Goal: Task Accomplishment & Management: Complete application form

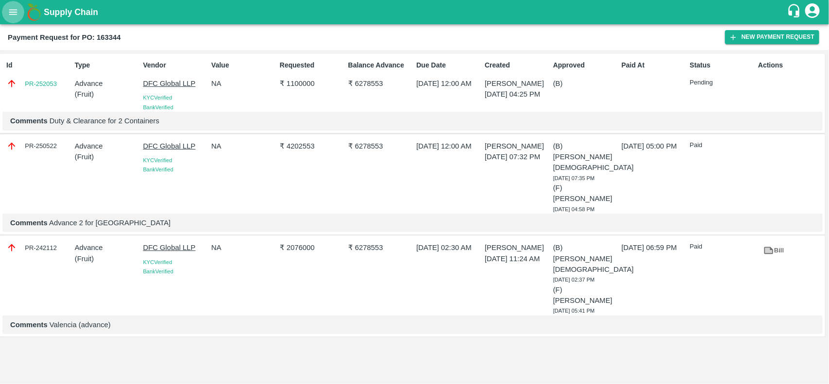
click at [21, 10] on button "open drawer" at bounding box center [13, 12] width 22 height 22
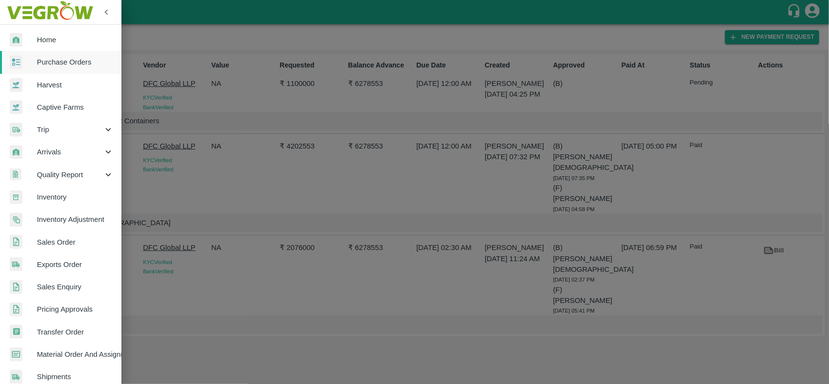
scroll to position [168, 0]
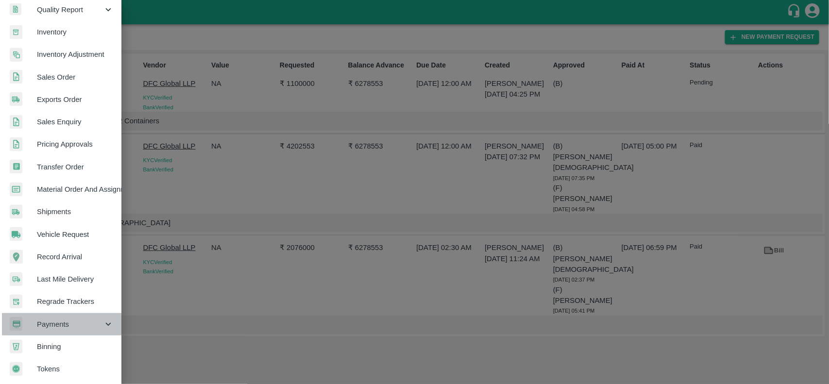
click at [63, 319] on span "Payments" at bounding box center [70, 324] width 66 height 11
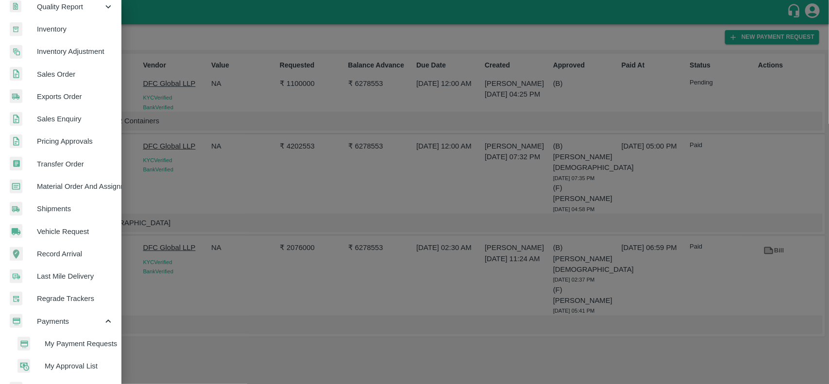
click at [65, 340] on span "My Payment Requests" at bounding box center [79, 343] width 69 height 11
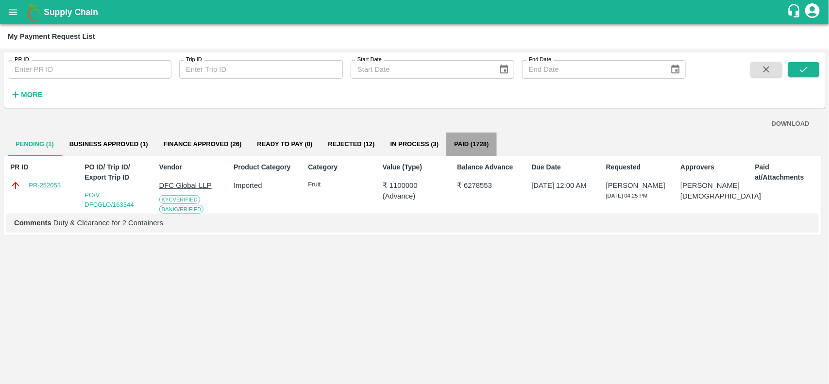
click at [469, 151] on button "Paid (1728)" at bounding box center [471, 144] width 50 height 23
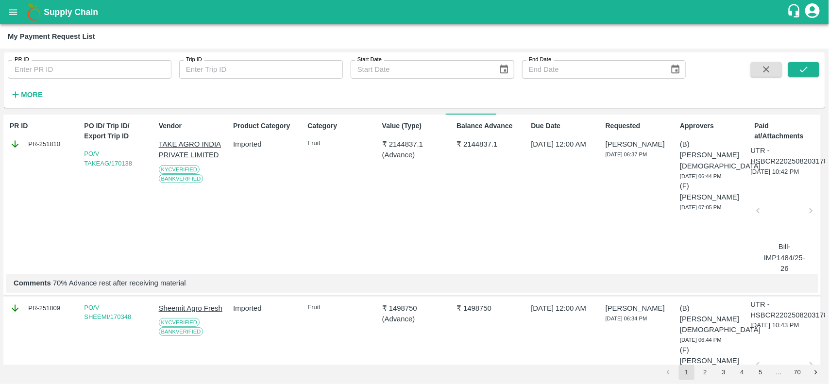
scroll to position [0, 0]
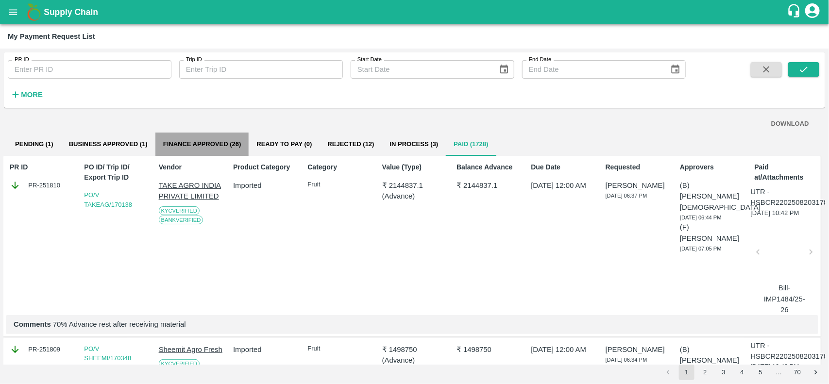
click at [197, 145] on button "Finance Approved (26)" at bounding box center [202, 144] width 94 height 23
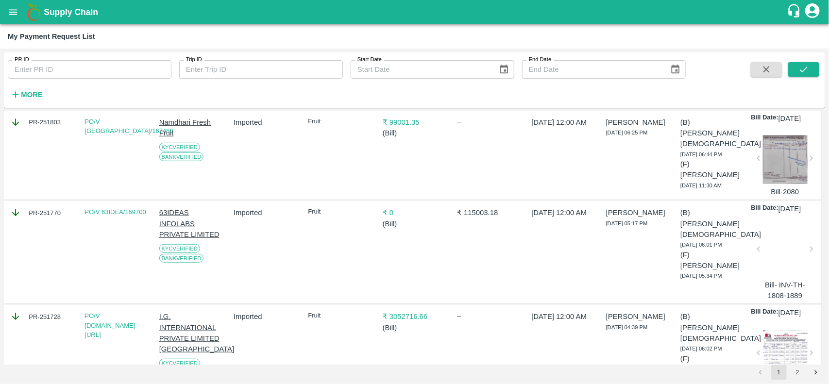
scroll to position [0, 0]
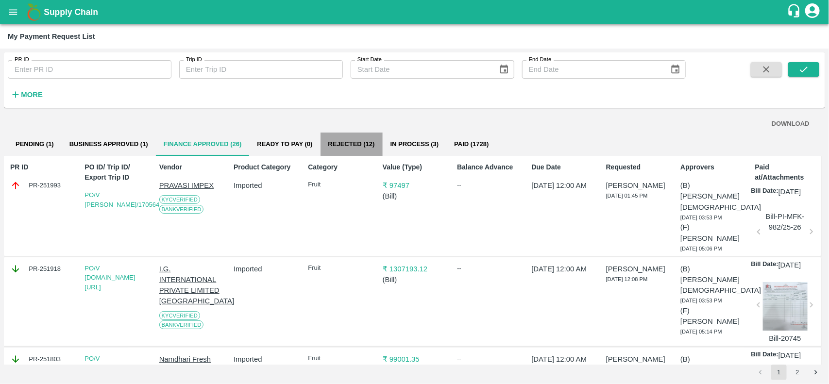
drag, startPoint x: 337, startPoint y: 141, endPoint x: 345, endPoint y: 141, distance: 7.8
click at [345, 141] on button "Rejected (12)" at bounding box center [351, 144] width 62 height 23
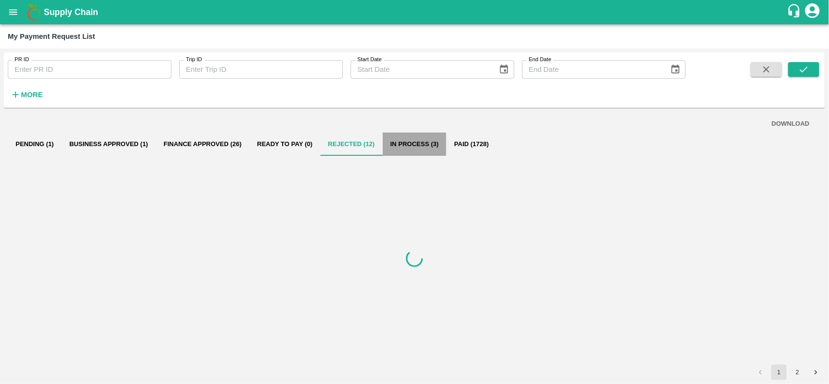
click at [435, 139] on button "In Process (3)" at bounding box center [415, 144] width 64 height 23
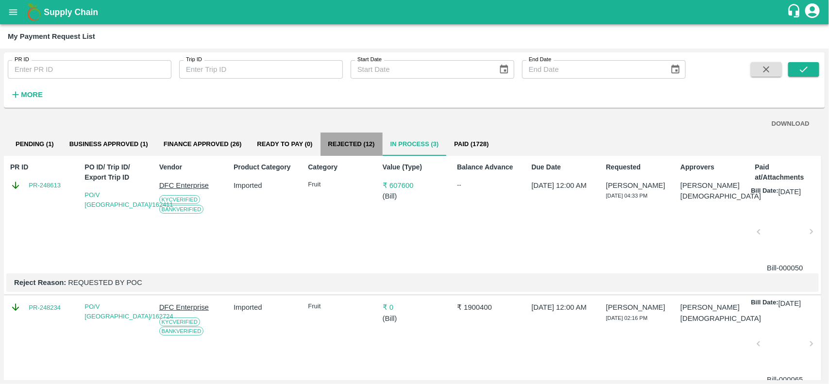
click at [353, 143] on button "Rejected (12)" at bounding box center [351, 144] width 62 height 23
click at [282, 146] on button "Ready To Pay (0)" at bounding box center [284, 144] width 71 height 23
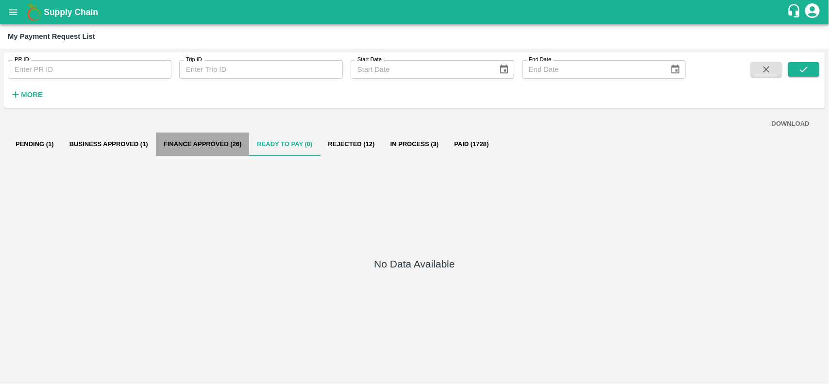
click at [215, 147] on button "Finance Approved (26)" at bounding box center [203, 144] width 94 height 23
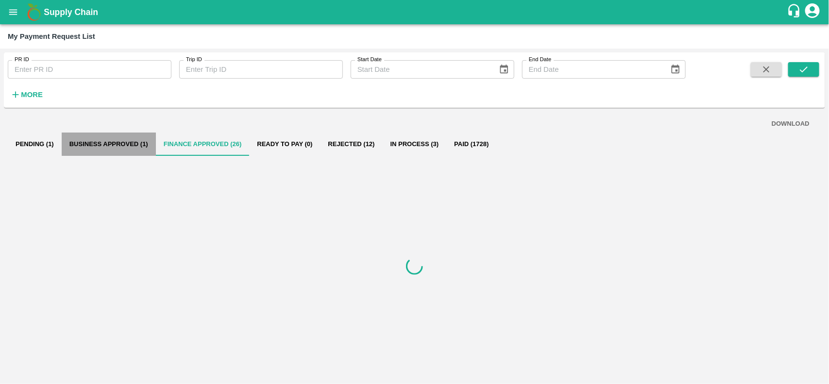
click at [88, 136] on button "Business Approved (1)" at bounding box center [109, 144] width 94 height 23
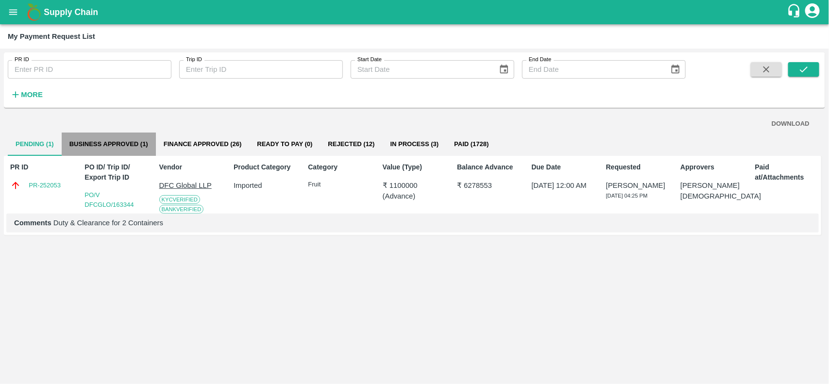
click at [98, 139] on button "Business Approved (1)" at bounding box center [109, 144] width 94 height 23
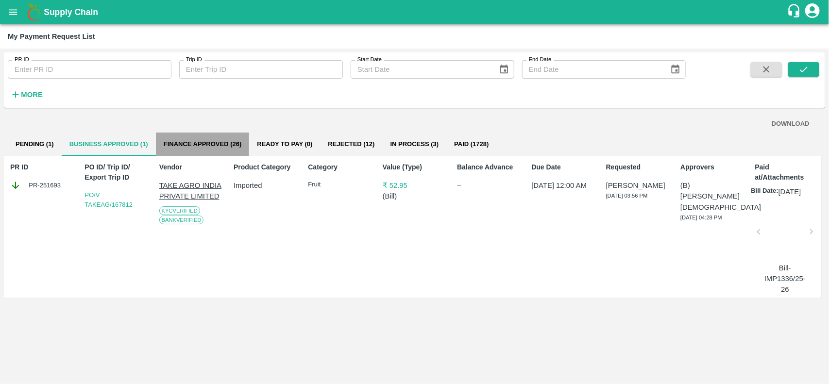
click at [199, 142] on button "Finance Approved (26)" at bounding box center [203, 144] width 94 height 23
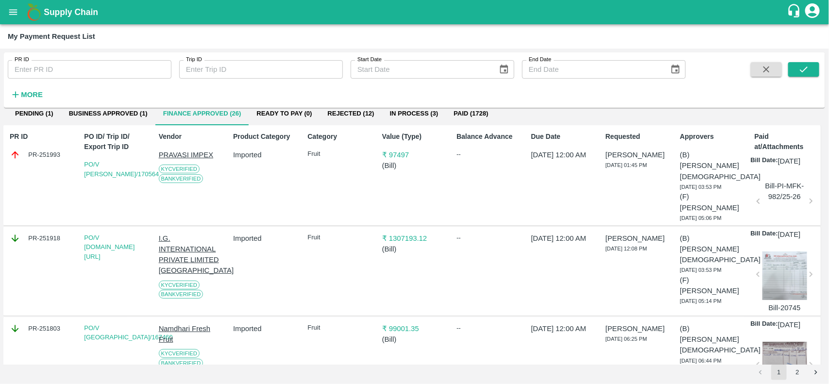
scroll to position [0, 0]
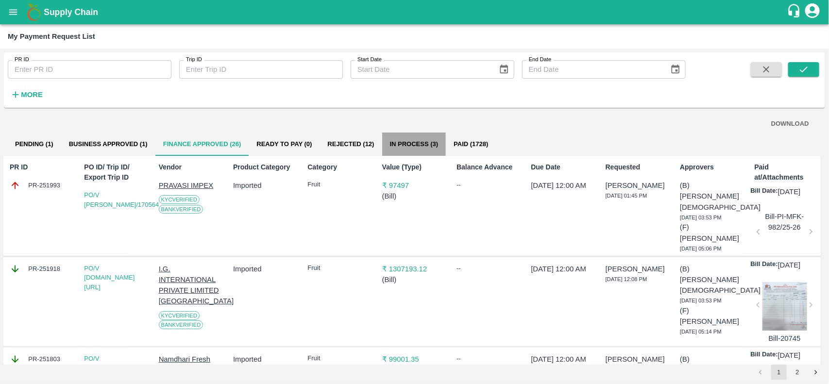
click at [399, 144] on button "In Process (3)" at bounding box center [414, 144] width 64 height 23
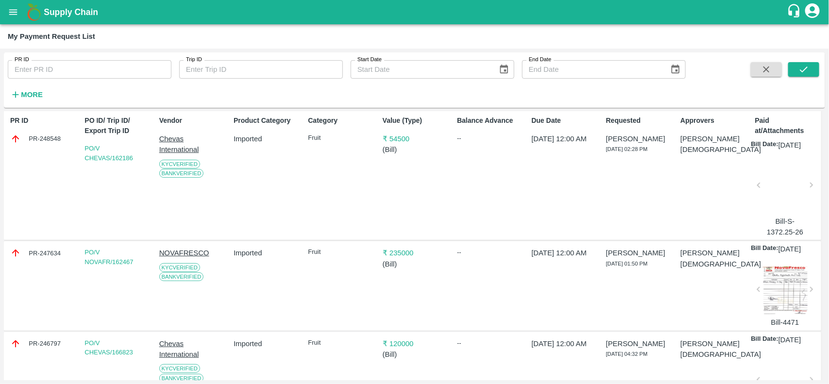
scroll to position [0, 0]
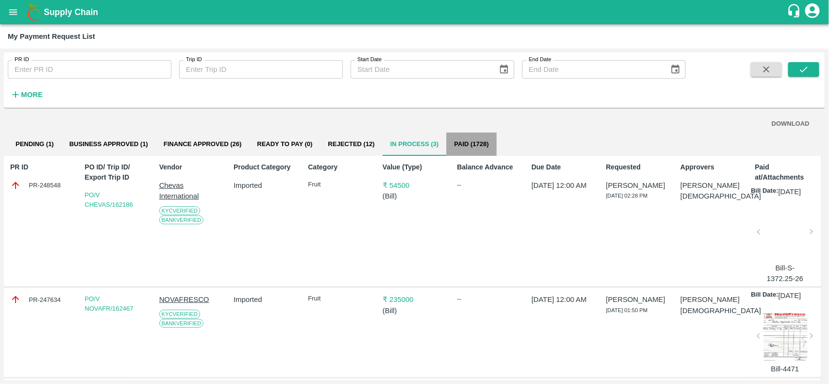
click at [479, 142] on button "Paid (1728)" at bounding box center [471, 144] width 50 height 23
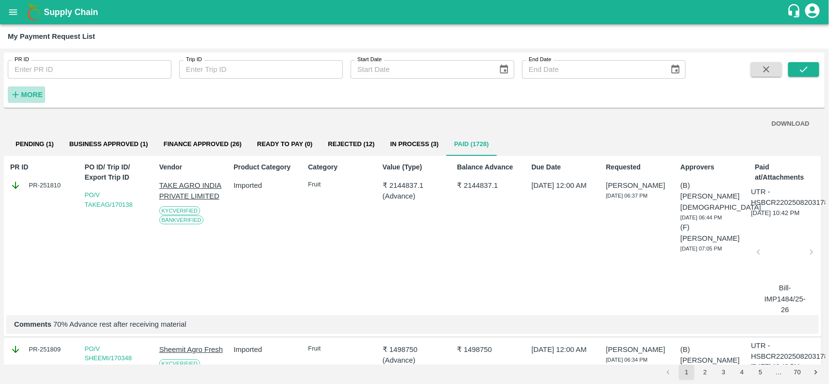
click at [17, 87] on button "More" at bounding box center [26, 94] width 37 height 17
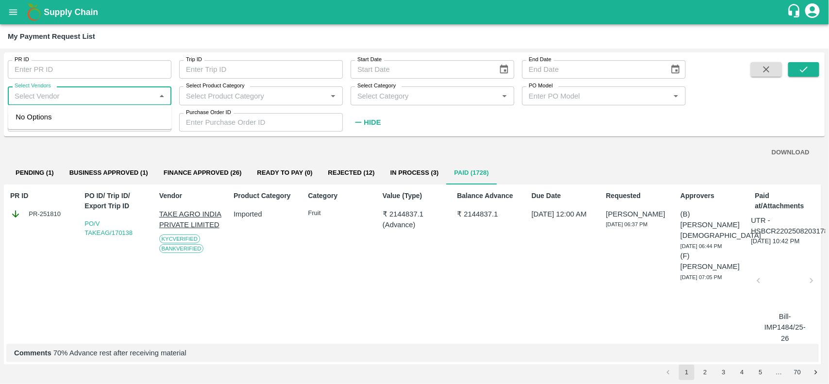
click at [108, 91] on input "Select Vendors" at bounding box center [82, 95] width 142 height 13
click at [66, 125] on div "I.G. INTERNATIONAL PRIVATE LIMITED BANGALORE-Supplier" at bounding box center [91, 123] width 144 height 22
type input "I.G. INTERNATIONAL PRIVATE LIMITED BANGALORE-Supplier"
click at [801, 79] on span at bounding box center [803, 96] width 31 height 68
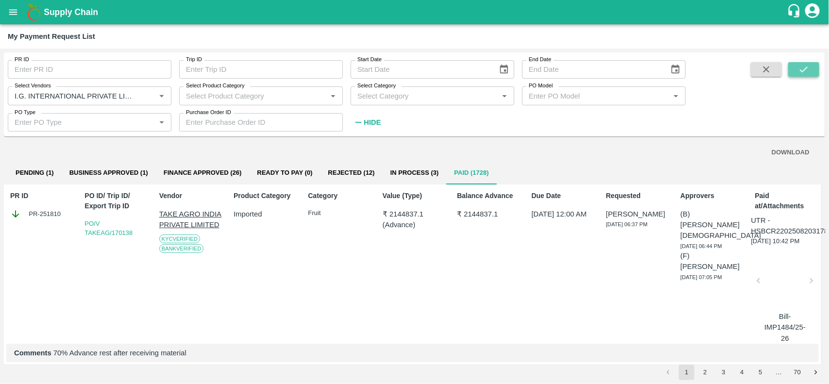
click at [803, 67] on icon "submit" at bounding box center [803, 69] width 11 height 11
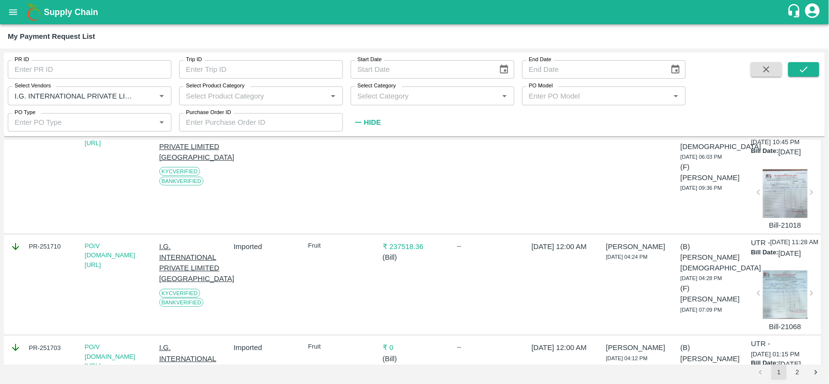
scroll to position [227, 0]
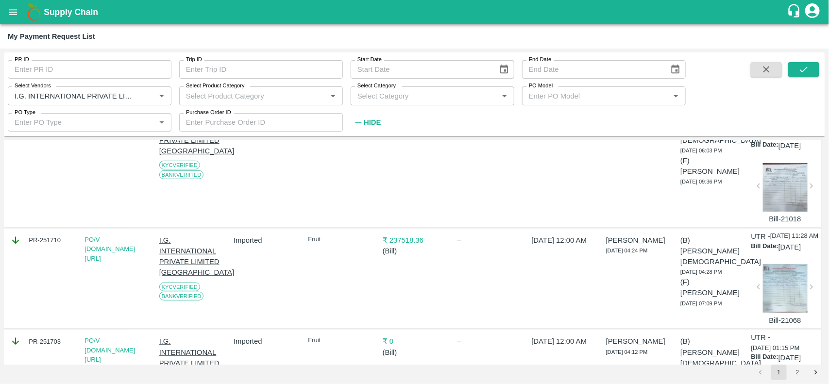
click at [785, 313] on div at bounding box center [785, 288] width 45 height 49
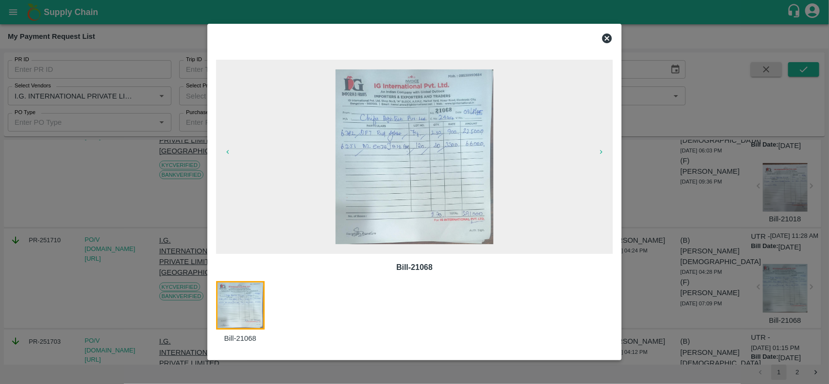
click at [611, 42] on icon at bounding box center [607, 39] width 12 height 12
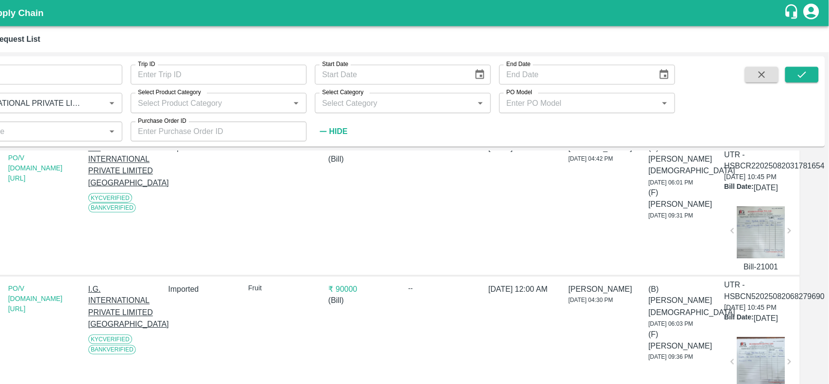
scroll to position [0, 19]
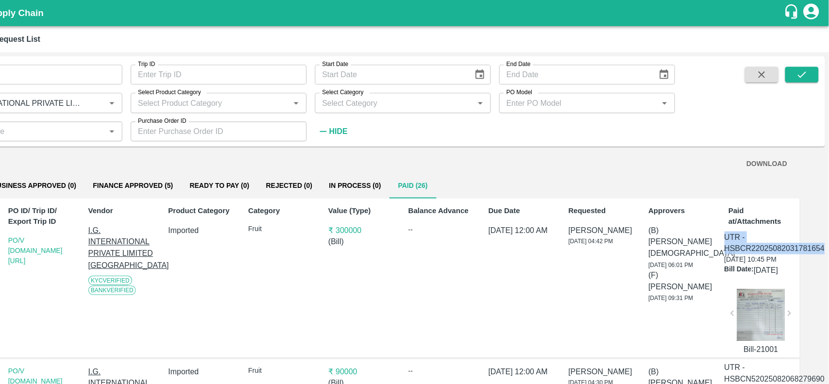
drag, startPoint x: 731, startPoint y: 219, endPoint x: 828, endPoint y: 234, distance: 97.6
click at [828, 234] on div "PR ID PR ID Trip ID Trip ID Start Date Start Date End Date End Date Select Vend…" at bounding box center [414, 216] width 829 height 335
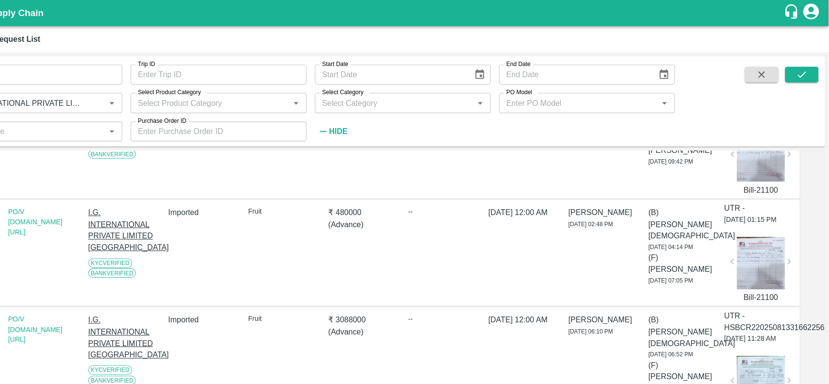
scroll to position [482, 19]
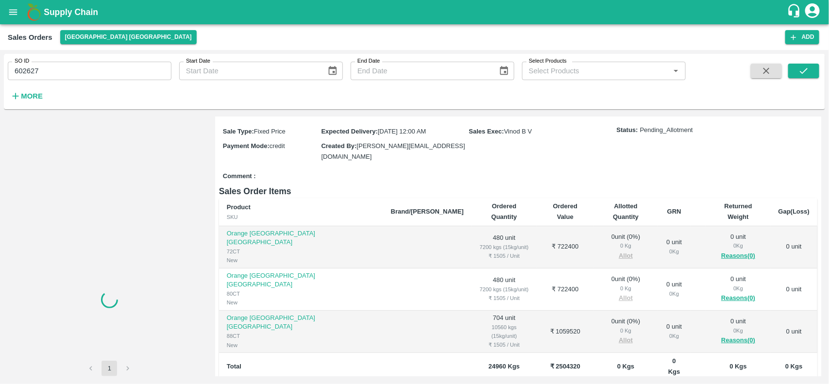
scroll to position [74, 0]
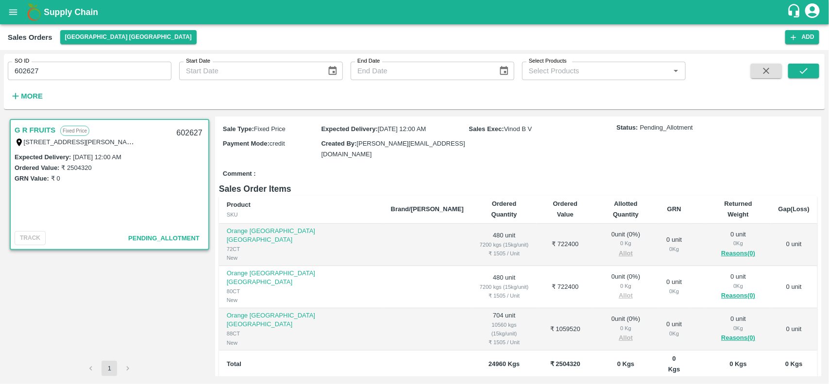
click at [53, 68] on input "602627" at bounding box center [90, 71] width 164 height 18
type input "602627"
click at [28, 94] on strong "More" at bounding box center [32, 96] width 22 height 8
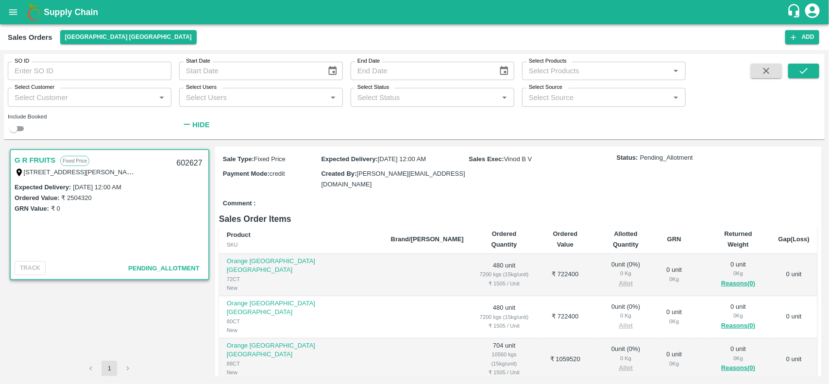
click at [90, 104] on div "Select Customer   *" at bounding box center [90, 97] width 164 height 18
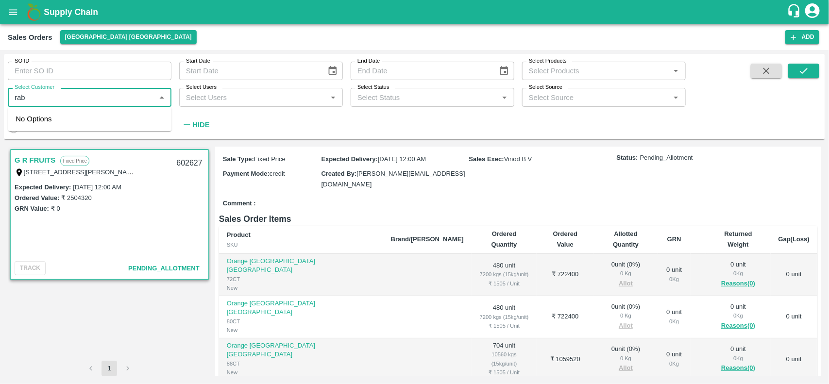
type input "rabb"
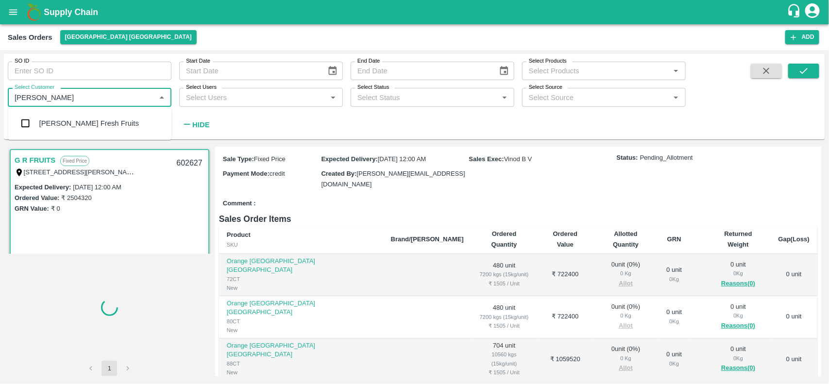
type input "602627"
type input "rab"
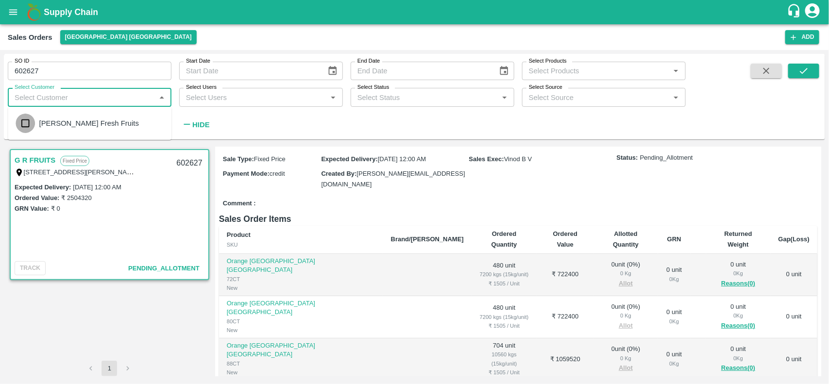
click at [34, 132] on input "checkbox" at bounding box center [25, 123] width 19 height 19
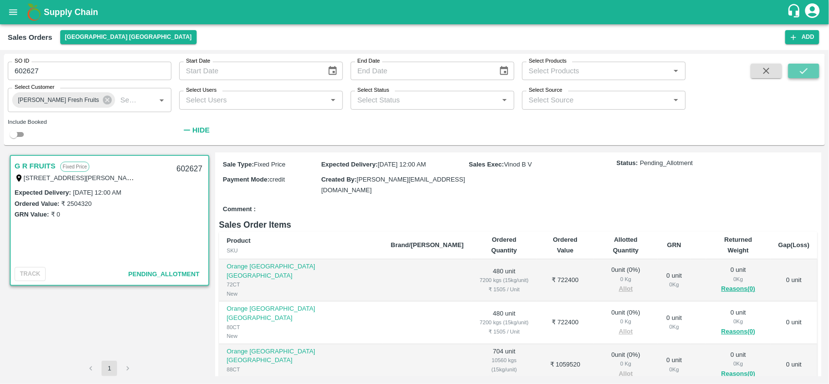
click at [797, 76] on button "submit" at bounding box center [803, 71] width 31 height 15
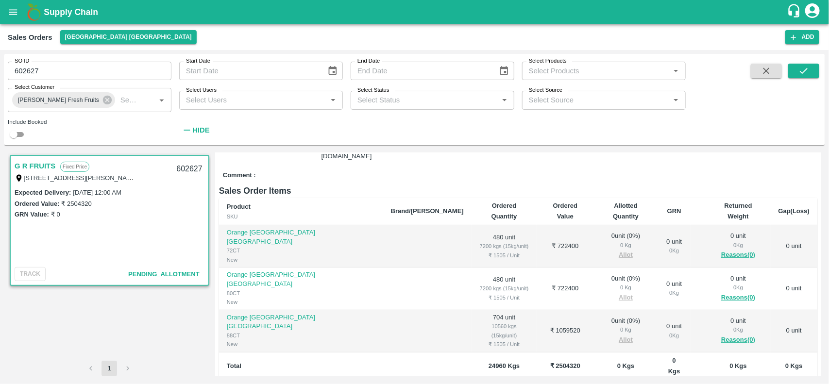
scroll to position [112, 0]
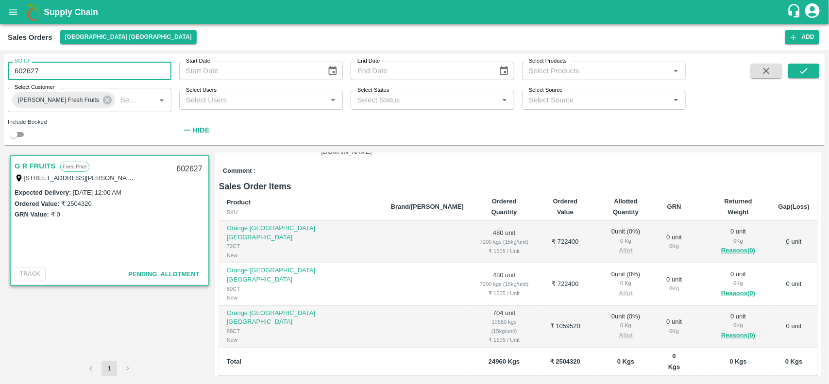
click at [61, 70] on input "602627" at bounding box center [90, 71] width 164 height 18
type input "602627"
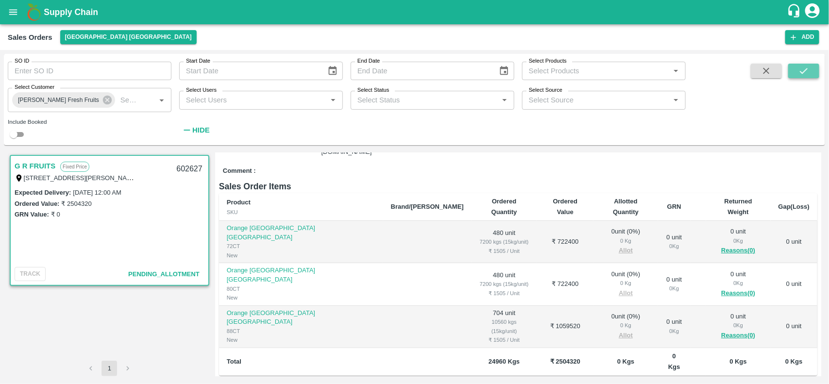
click at [810, 78] on button "submit" at bounding box center [803, 71] width 31 height 15
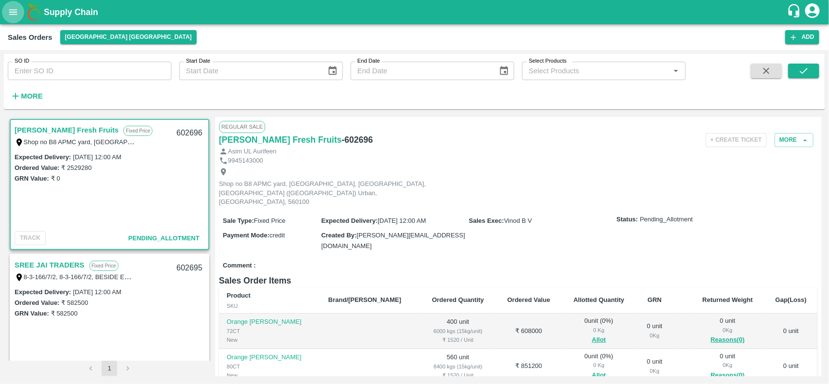
click at [16, 20] on button "open drawer" at bounding box center [13, 12] width 22 height 22
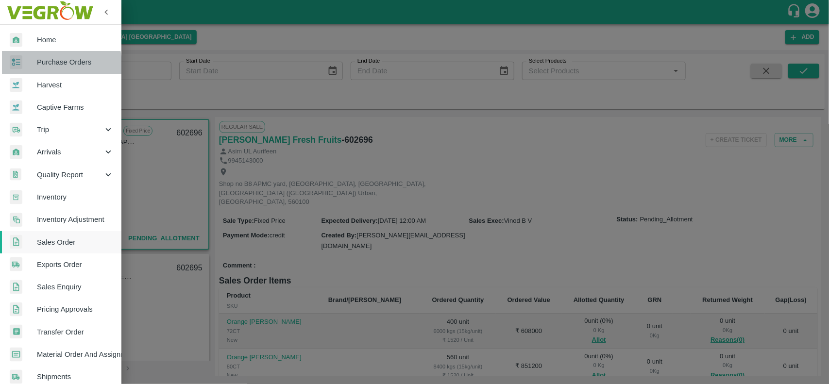
click at [33, 66] on div at bounding box center [23, 62] width 27 height 14
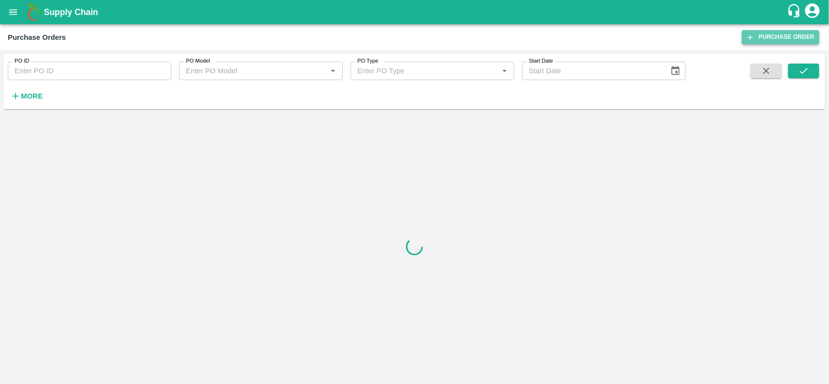
click at [756, 39] on link "Purchase Order" at bounding box center [780, 37] width 77 height 14
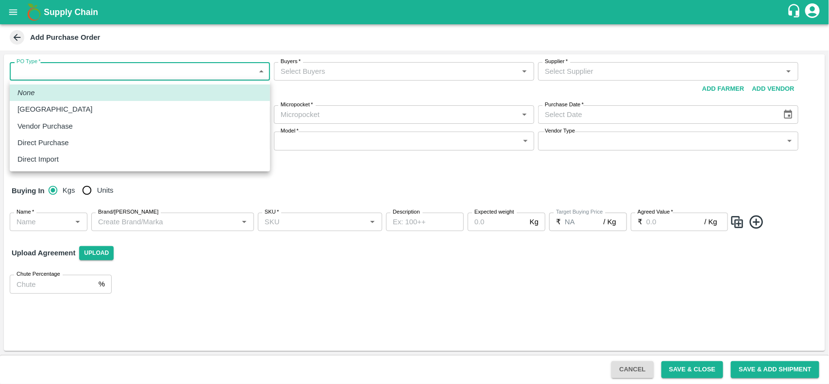
click at [34, 69] on body "Supply Chain Add Purchase Order PO Type   * ​ PO Type Buyers   * Buyers   * Sup…" at bounding box center [414, 192] width 829 height 384
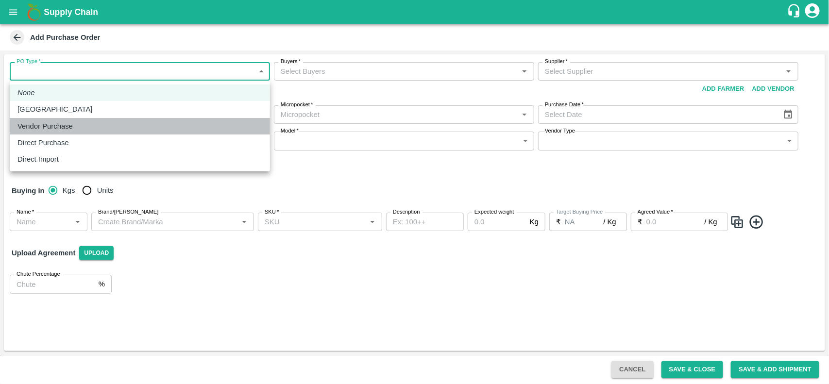
click at [51, 121] on p "Vendor Purchase" at bounding box center [44, 126] width 55 height 11
type input "2"
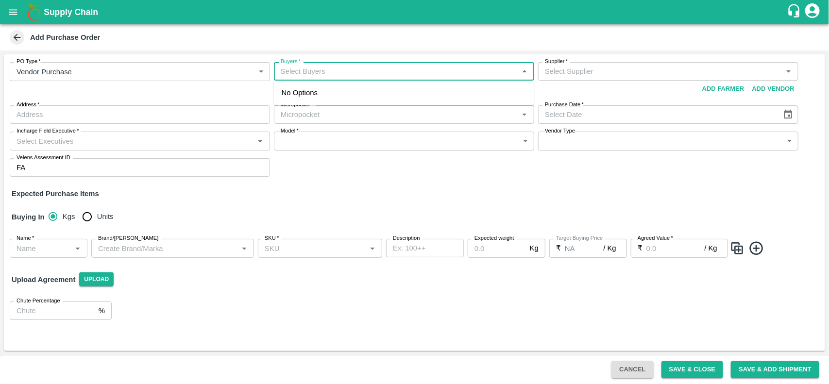
click at [311, 73] on input "Buyers   *" at bounding box center [396, 71] width 238 height 13
type input "n"
type input "nan"
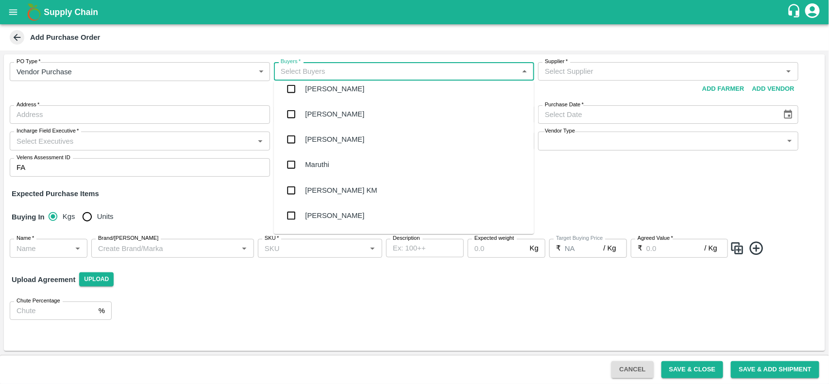
scroll to position [238, 0]
type input "n"
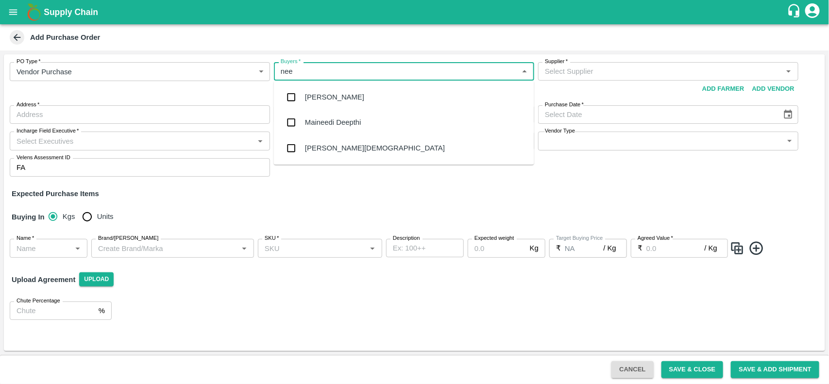
type input "neet"
click at [311, 127] on div "[PERSON_NAME][DEMOGRAPHIC_DATA]" at bounding box center [375, 122] width 140 height 11
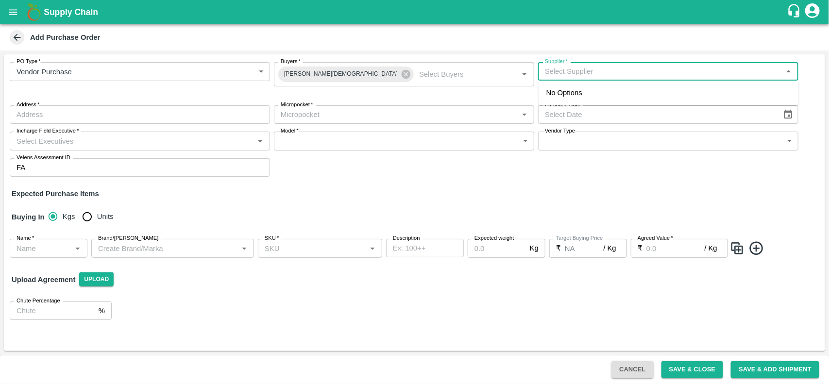
click at [605, 71] on input "Supplier   *" at bounding box center [660, 71] width 238 height 13
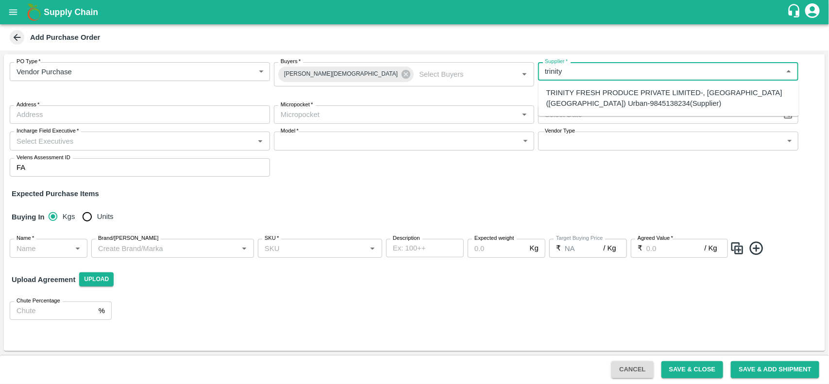
click at [580, 95] on div "TRINITY FRESH PRODUCE PRIVATE LIMITED-, Bengaluru (Bangalore) Urban-9845138234(…" at bounding box center [668, 98] width 245 height 22
type input "TRINITY FRESH PRODUCE PRIVATE LIMITED-, Bengaluru (Bangalore) Urban-9845138234(…"
type input ", Bengaluru (Bangalore) Urban, , Karnataka"
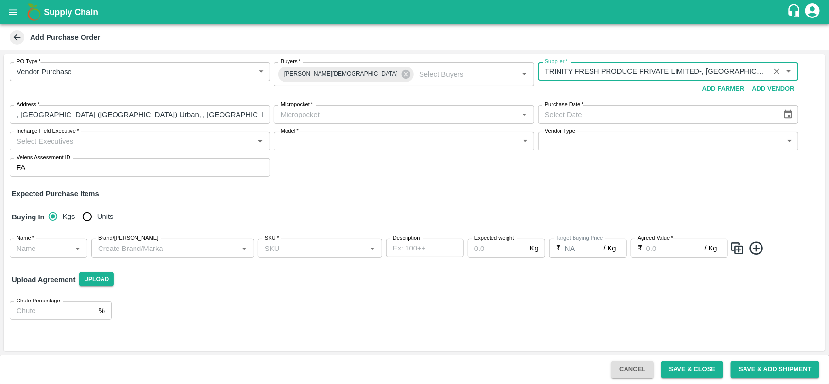
type input "TRINITY FRESH PRODUCE PRIVATE LIMITED-, Bengaluru (Bangalore) Urban-9845138234(…"
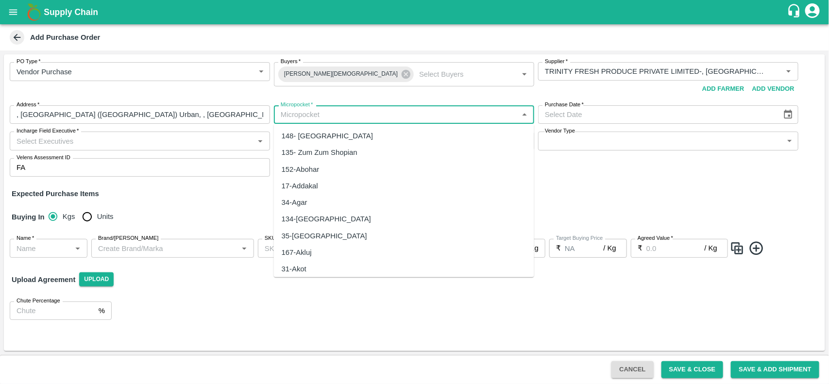
click at [350, 109] on input "Micropocket   *" at bounding box center [396, 114] width 238 height 13
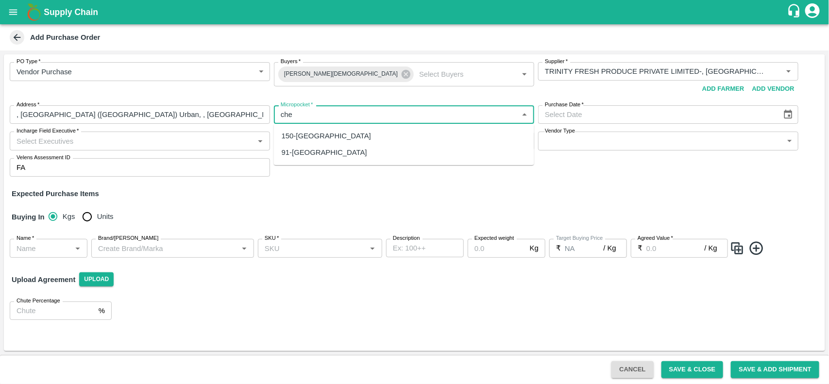
click at [316, 151] on div "91-Chennai" at bounding box center [324, 152] width 85 height 11
type input "91-Chennai"
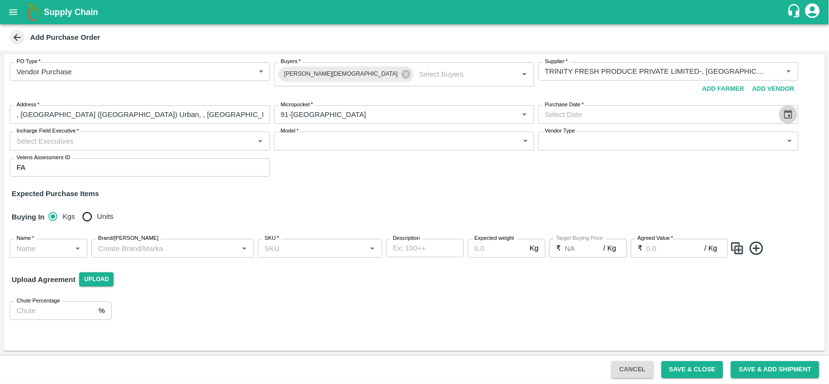
click at [786, 117] on icon "Choose date" at bounding box center [788, 114] width 11 height 11
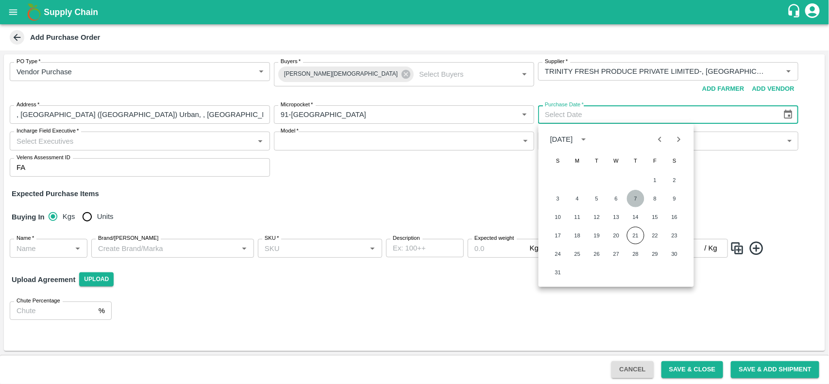
click at [636, 195] on button "7" at bounding box center [635, 198] width 17 height 17
type input "07/08/2025"
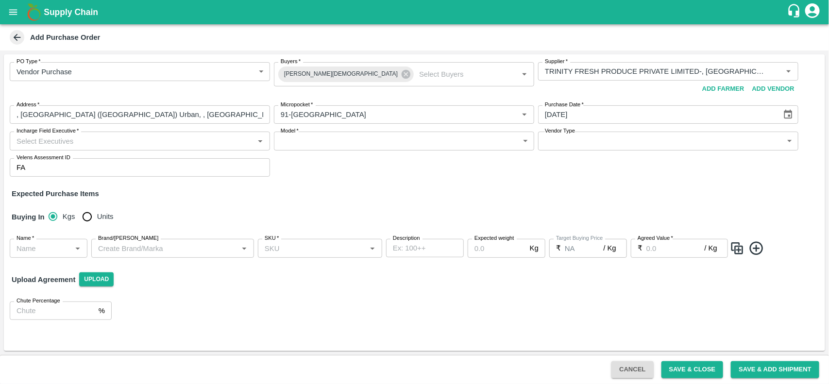
click at [135, 137] on input "Incharge Field Executive   *" at bounding box center [132, 140] width 238 height 13
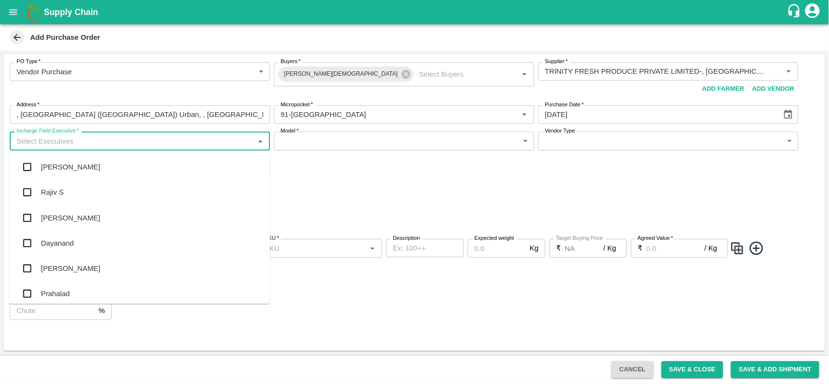
type input "a"
type input "chet"
click at [70, 165] on div "Chetan S" at bounding box center [56, 167] width 30 height 11
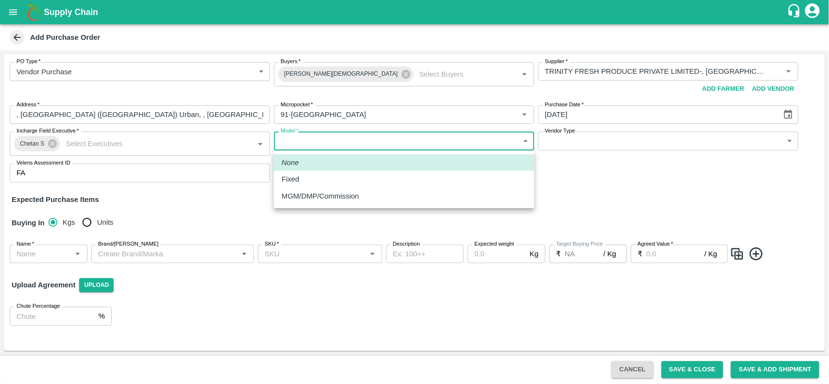
click at [313, 146] on body "Supply Chain Add Purchase Order PO Type   * Vendor Purchase 2 PO Type Buyers   …" at bounding box center [414, 192] width 829 height 384
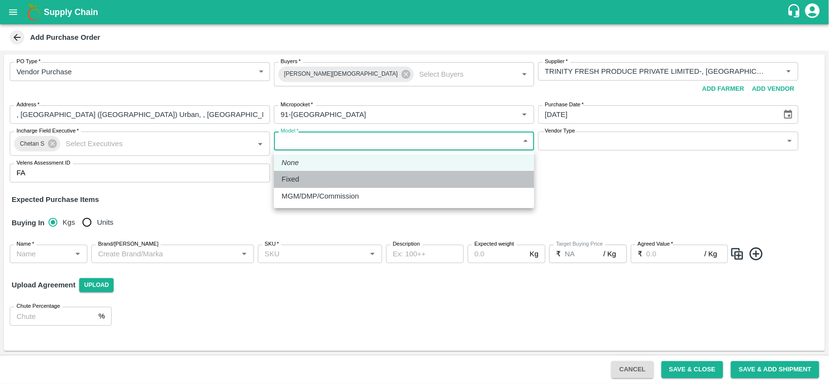
click at [300, 181] on div "Fixed" at bounding box center [293, 179] width 22 height 11
type input "Fixed"
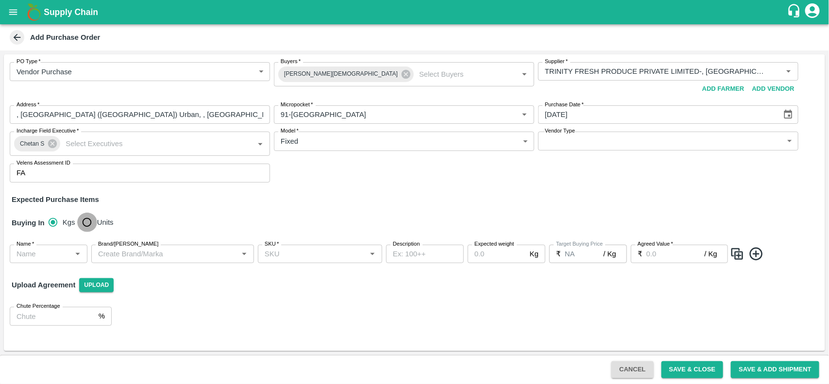
click at [83, 221] on input "Units" at bounding box center [86, 222] width 19 height 19
radio input "true"
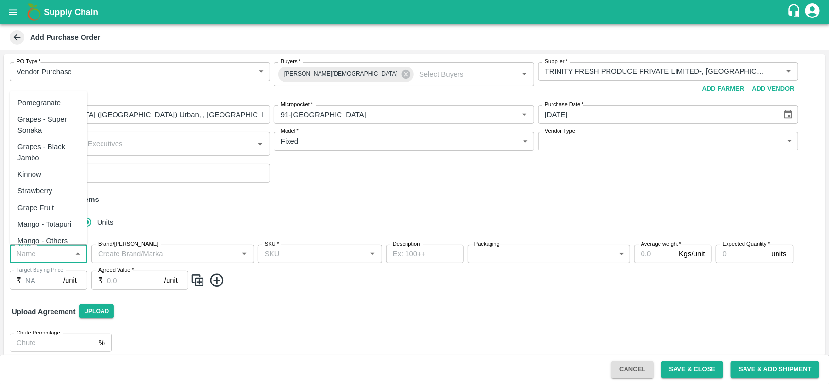
click at [34, 251] on input "Name   *" at bounding box center [41, 254] width 56 height 13
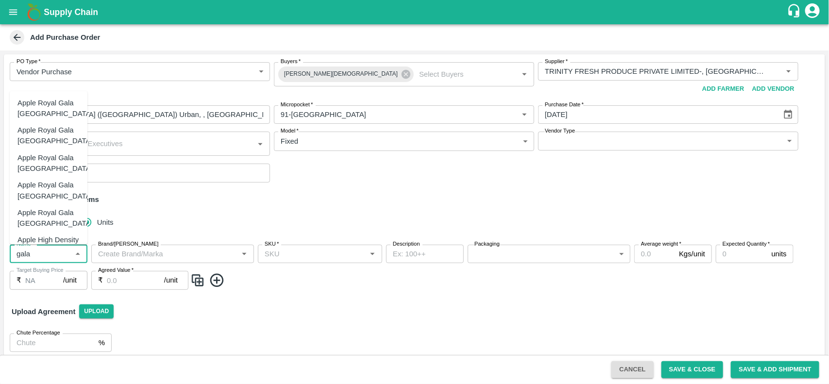
click at [45, 184] on div "Apple Royal Gala [GEOGRAPHIC_DATA]" at bounding box center [54, 191] width 75 height 22
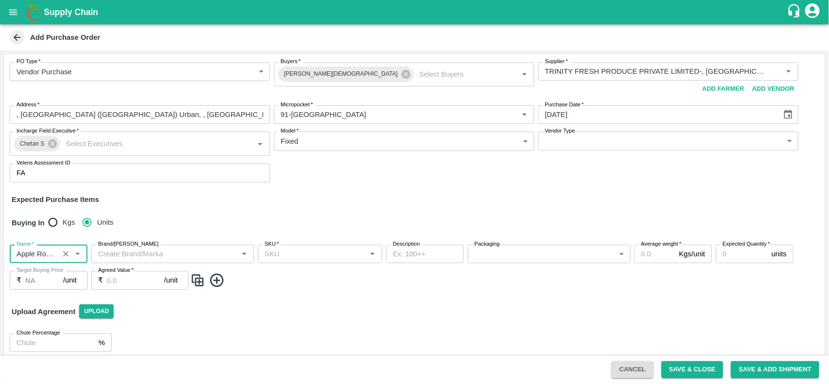
type input "Apple Royal Gala [GEOGRAPHIC_DATA]"
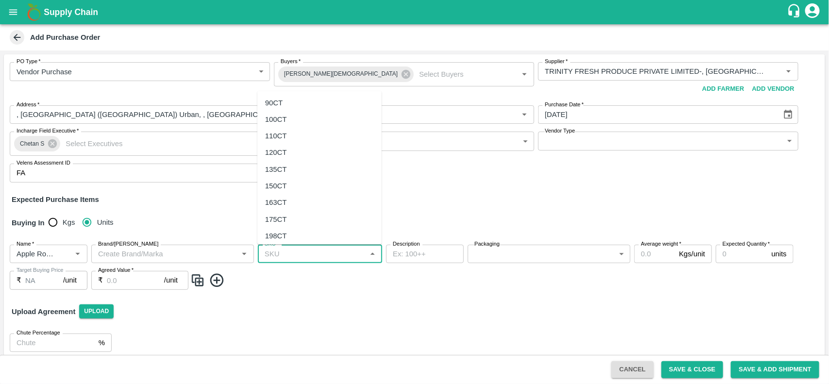
click at [301, 257] on input "SKU   *" at bounding box center [312, 254] width 102 height 13
click at [287, 119] on div "100CT" at bounding box center [319, 119] width 124 height 17
type input "100CT"
click at [524, 250] on body "Supply Chain Add Purchase Order PO Type   * Vendor Purchase 2 PO Type Buyers   …" at bounding box center [414, 192] width 829 height 384
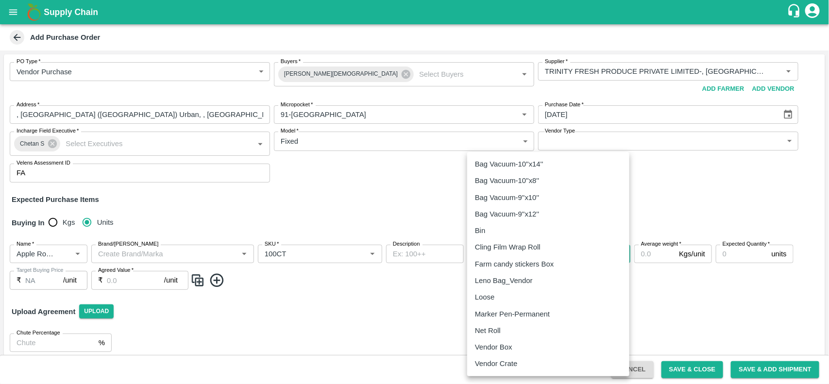
click at [503, 343] on p "Vendor Box" at bounding box center [493, 347] width 37 height 11
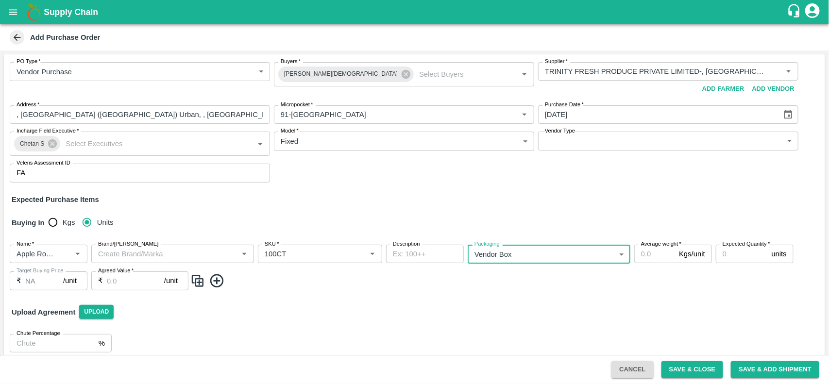
type input "276"
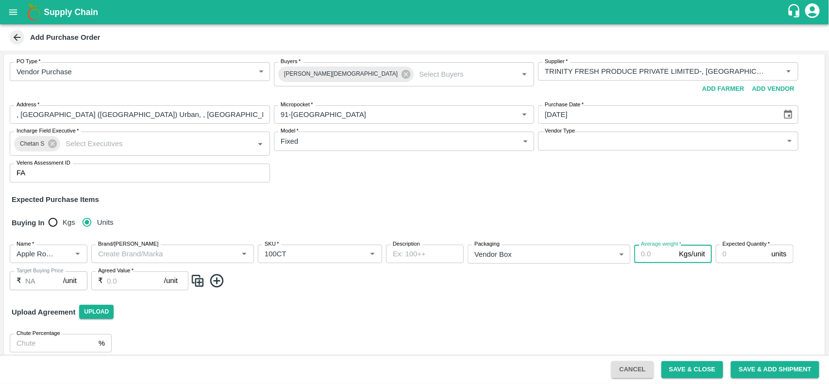
click at [637, 263] on input "Average weight   *" at bounding box center [654, 254] width 41 height 18
type input "18"
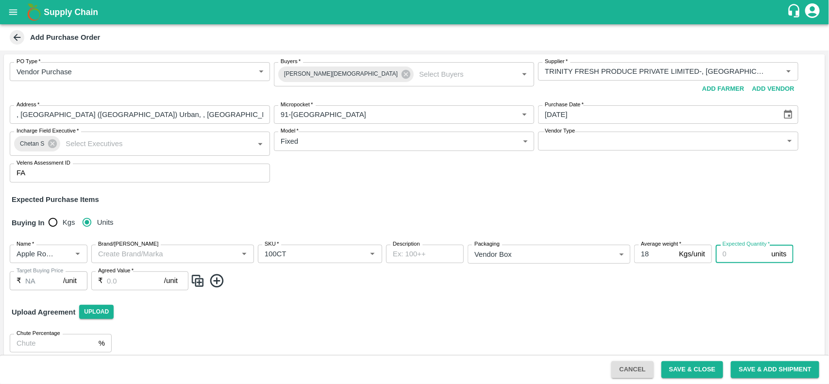
click at [755, 253] on input "Expected Quantity   *" at bounding box center [742, 254] width 52 height 18
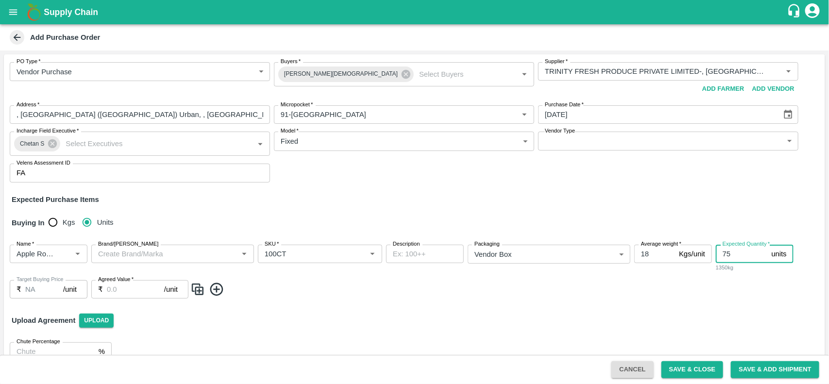
type input "75"
click at [198, 289] on img at bounding box center [197, 290] width 15 height 16
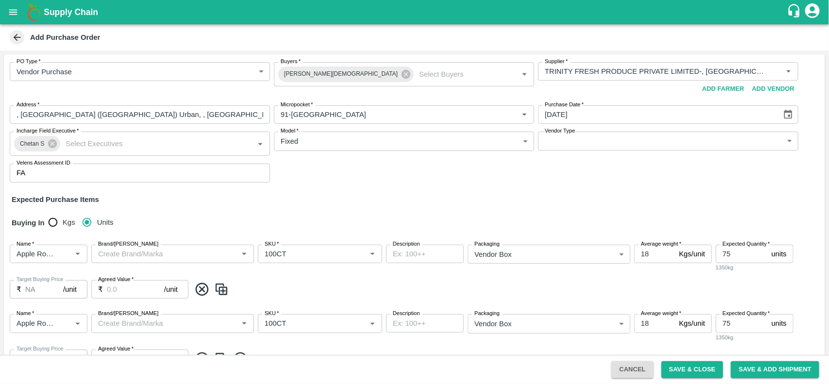
scroll to position [57, 0]
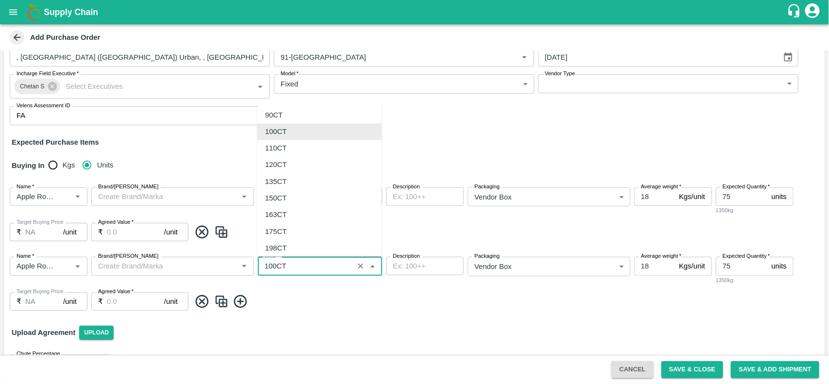
click at [305, 266] on input "SKU   *" at bounding box center [306, 266] width 90 height 13
click at [286, 149] on div "110CT" at bounding box center [319, 148] width 124 height 17
type input "110CT"
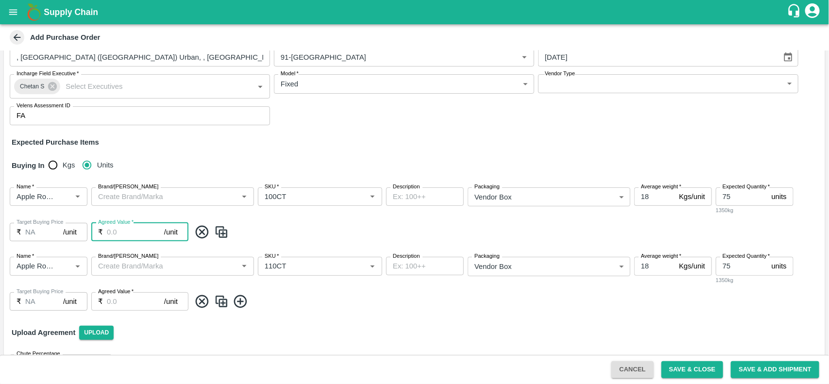
click at [141, 231] on input "Agreed Value   *" at bounding box center [135, 232] width 57 height 18
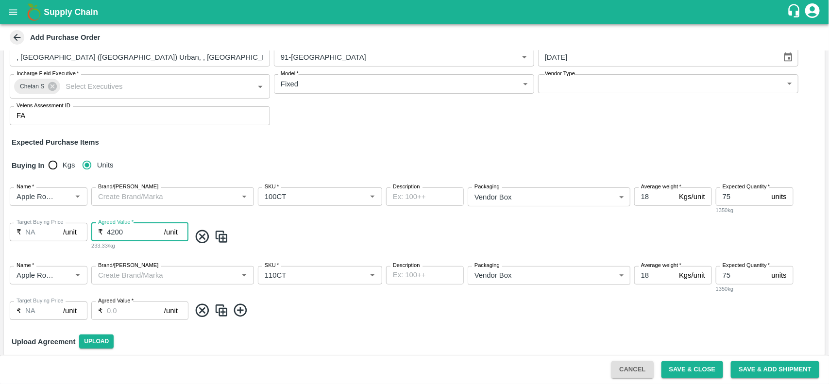
type input "4200"
click at [116, 308] on input "Agreed Value   *" at bounding box center [135, 310] width 57 height 18
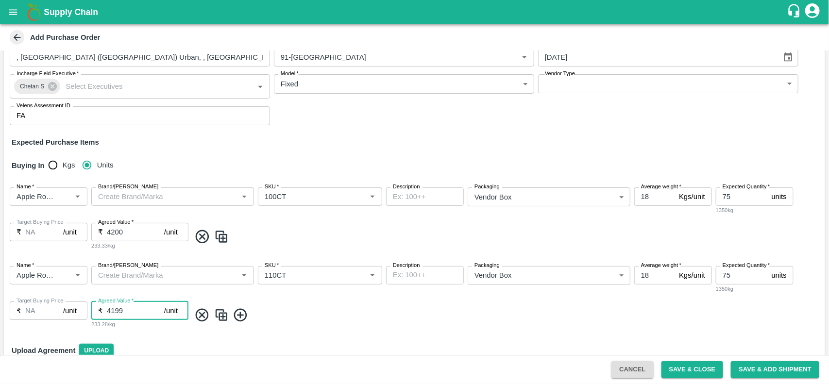
scroll to position [105, 0]
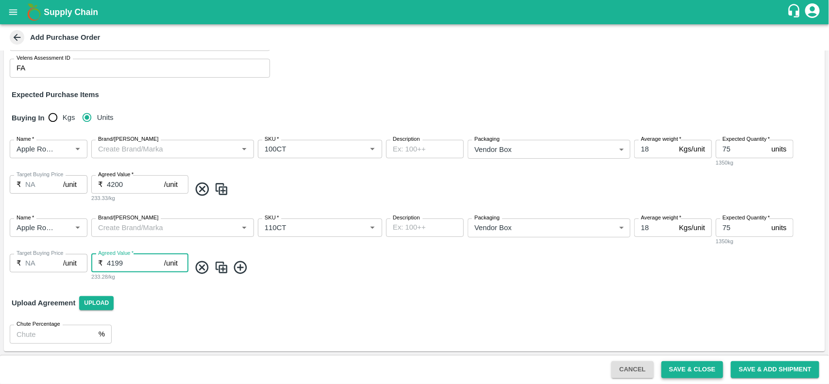
type input "4199"
click at [683, 366] on button "Save & Close" at bounding box center [692, 369] width 62 height 17
